Goal: Transaction & Acquisition: Obtain resource

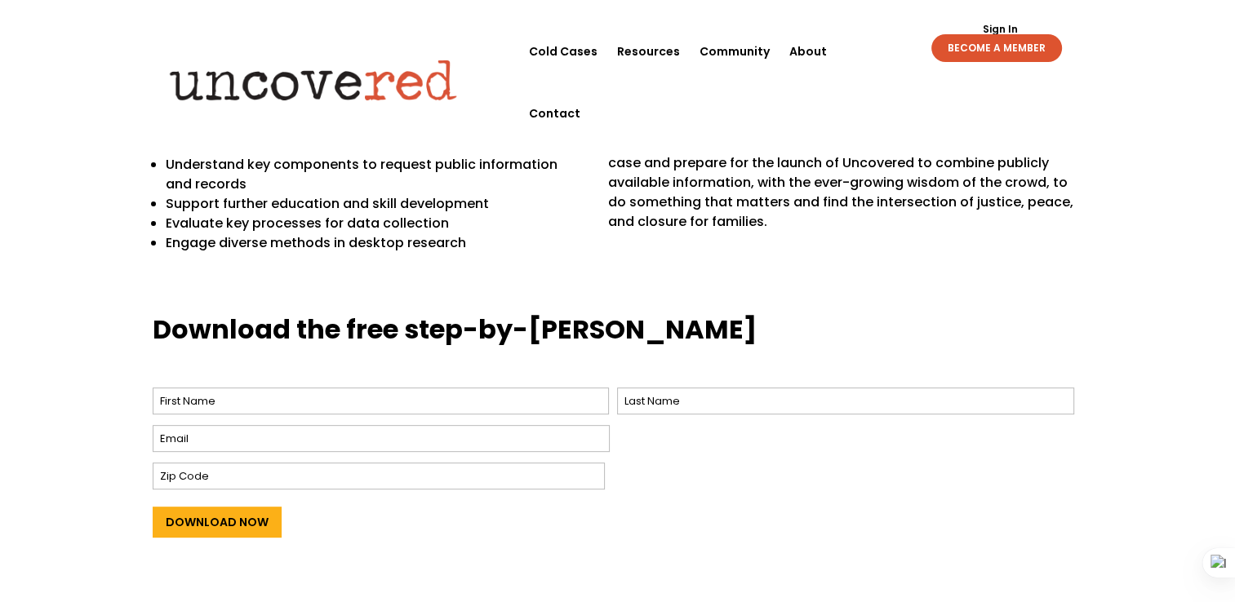
scroll to position [522, 0]
click at [218, 507] on input "Download Now" at bounding box center [217, 522] width 129 height 31
click at [228, 388] on input "First" at bounding box center [381, 401] width 457 height 27
type input "Luzuko"
type input "Mcence"
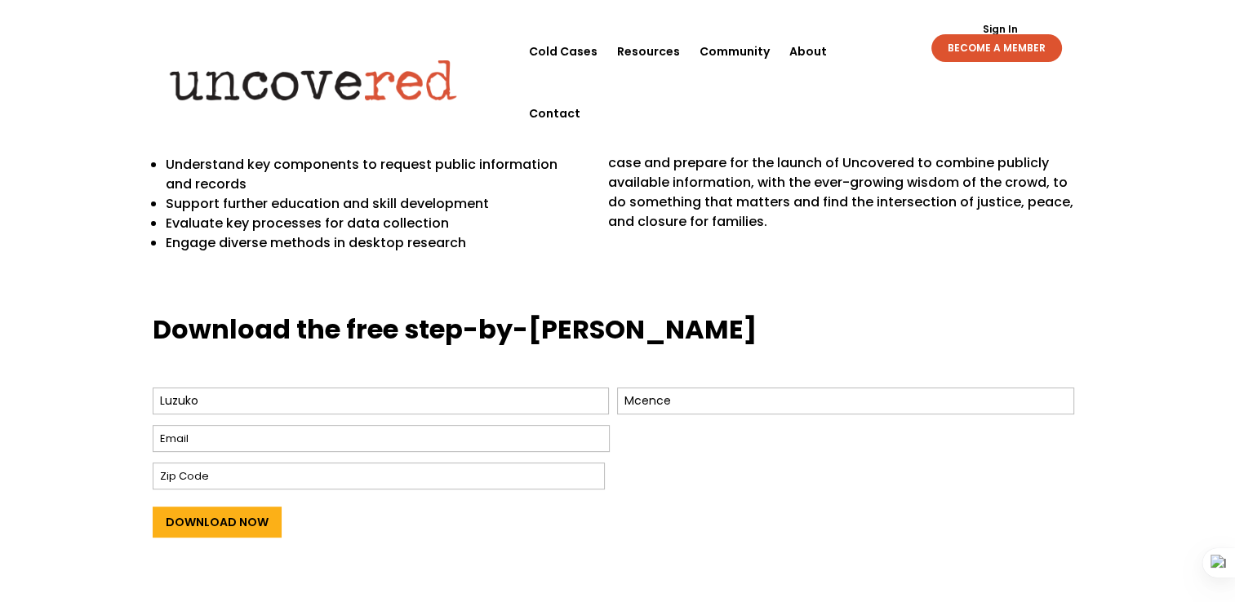
type input "[EMAIL_ADDRESS][DOMAIN_NAME]"
type input "5900"
click at [261, 388] on input "Luzuko" at bounding box center [381, 401] width 457 height 27
click at [482, 547] on div "Download the free step-by-[PERSON_NAME] Name * Luzuko First Mcence Last Email *…" at bounding box center [617, 459] width 1235 height 340
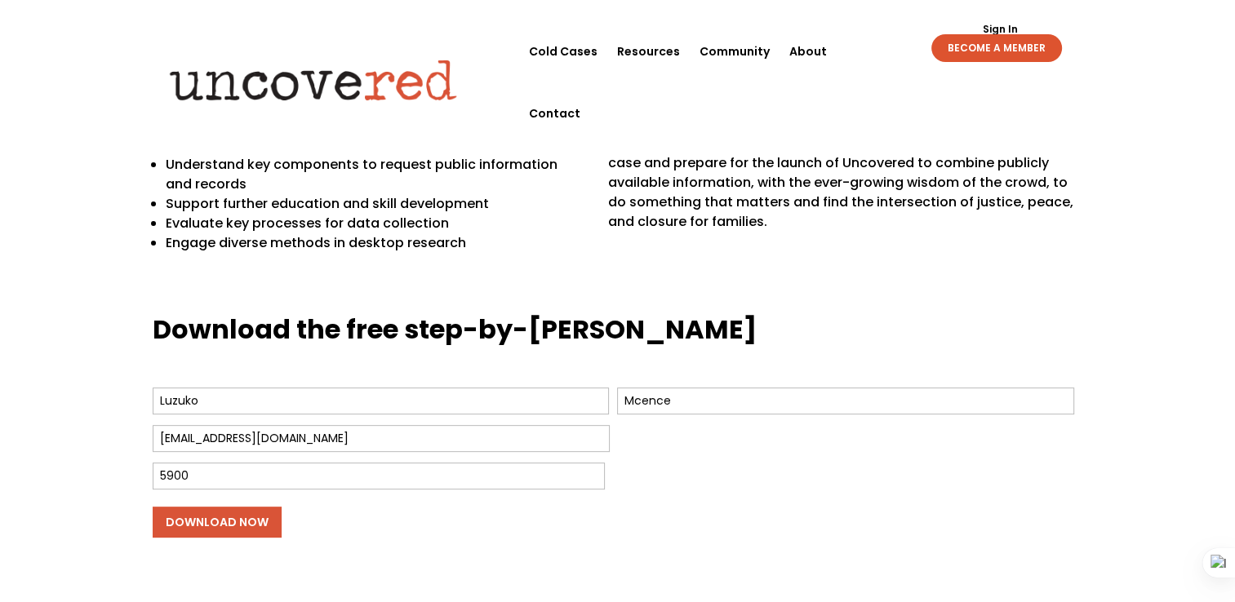
click at [206, 507] on input "Download Now" at bounding box center [217, 522] width 129 height 31
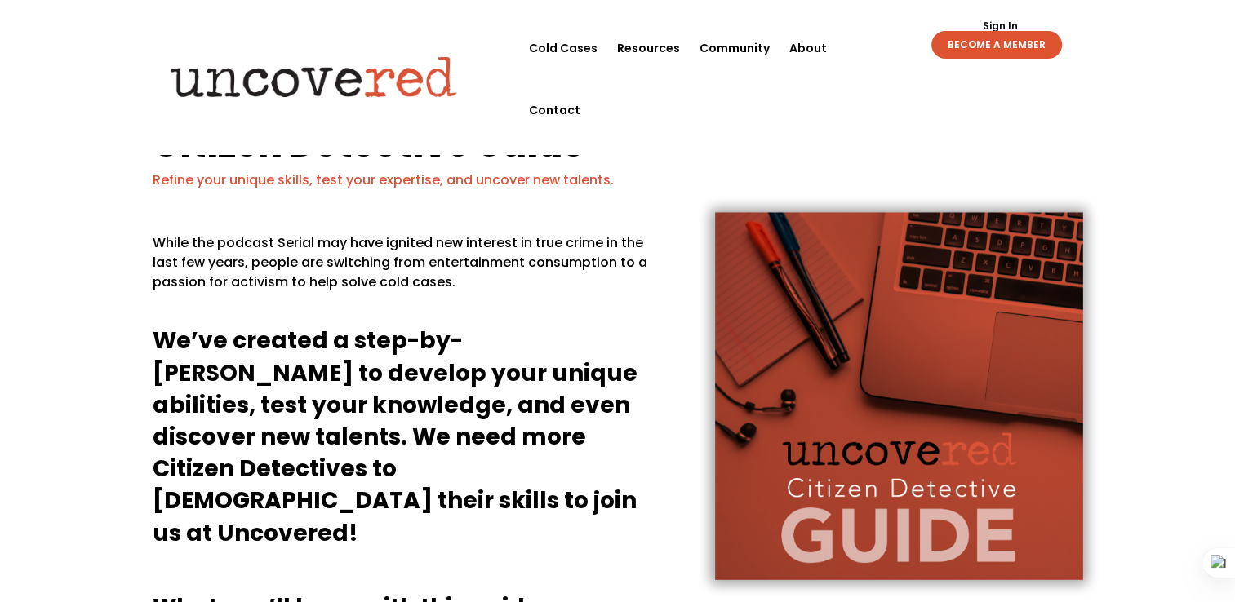
scroll to position [0, 0]
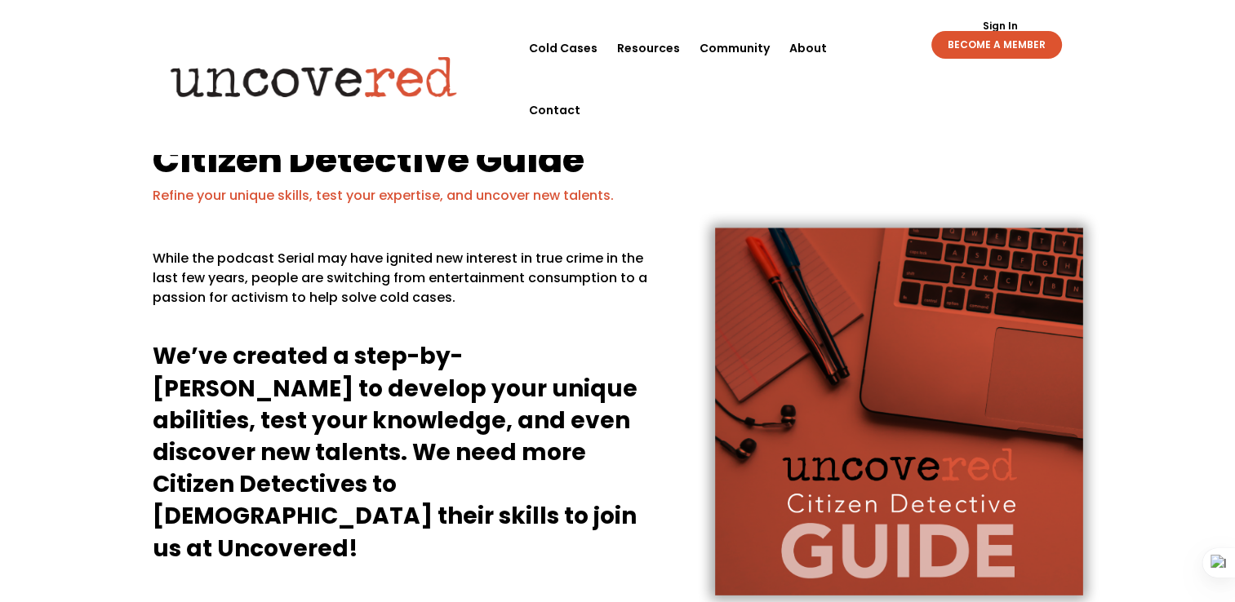
click at [999, 27] on link "Sign In" at bounding box center [1000, 26] width 53 height 10
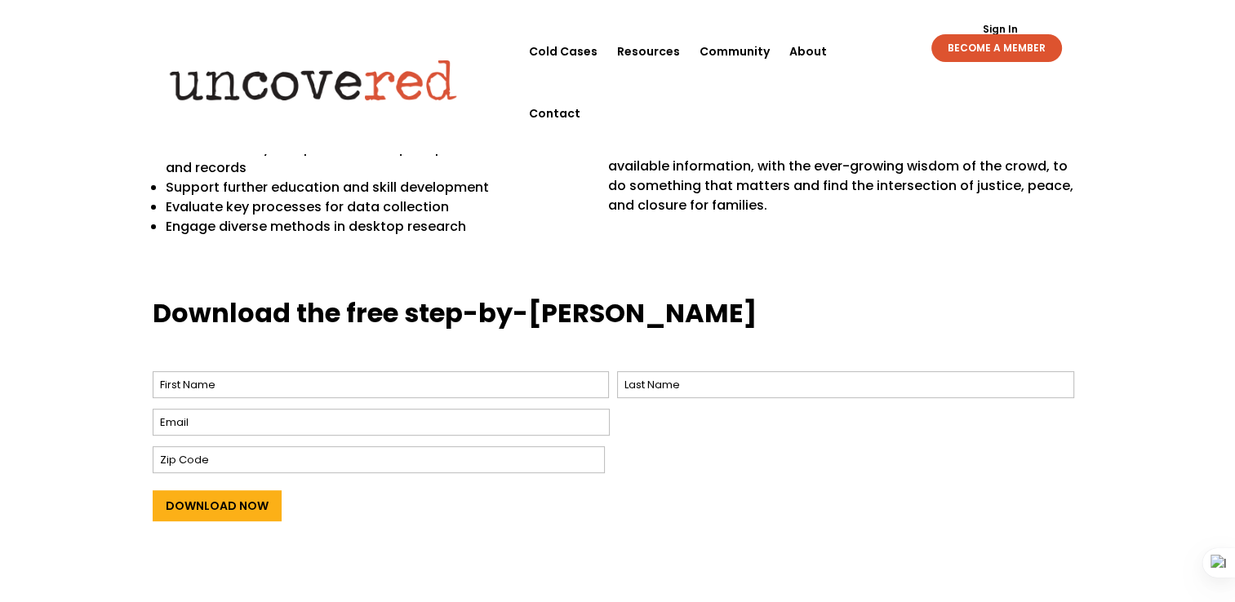
scroll to position [539, 0]
click at [1022, 48] on link "BECOME A MEMBER" at bounding box center [996, 48] width 131 height 28
